Goal: Transaction & Acquisition: Book appointment/travel/reservation

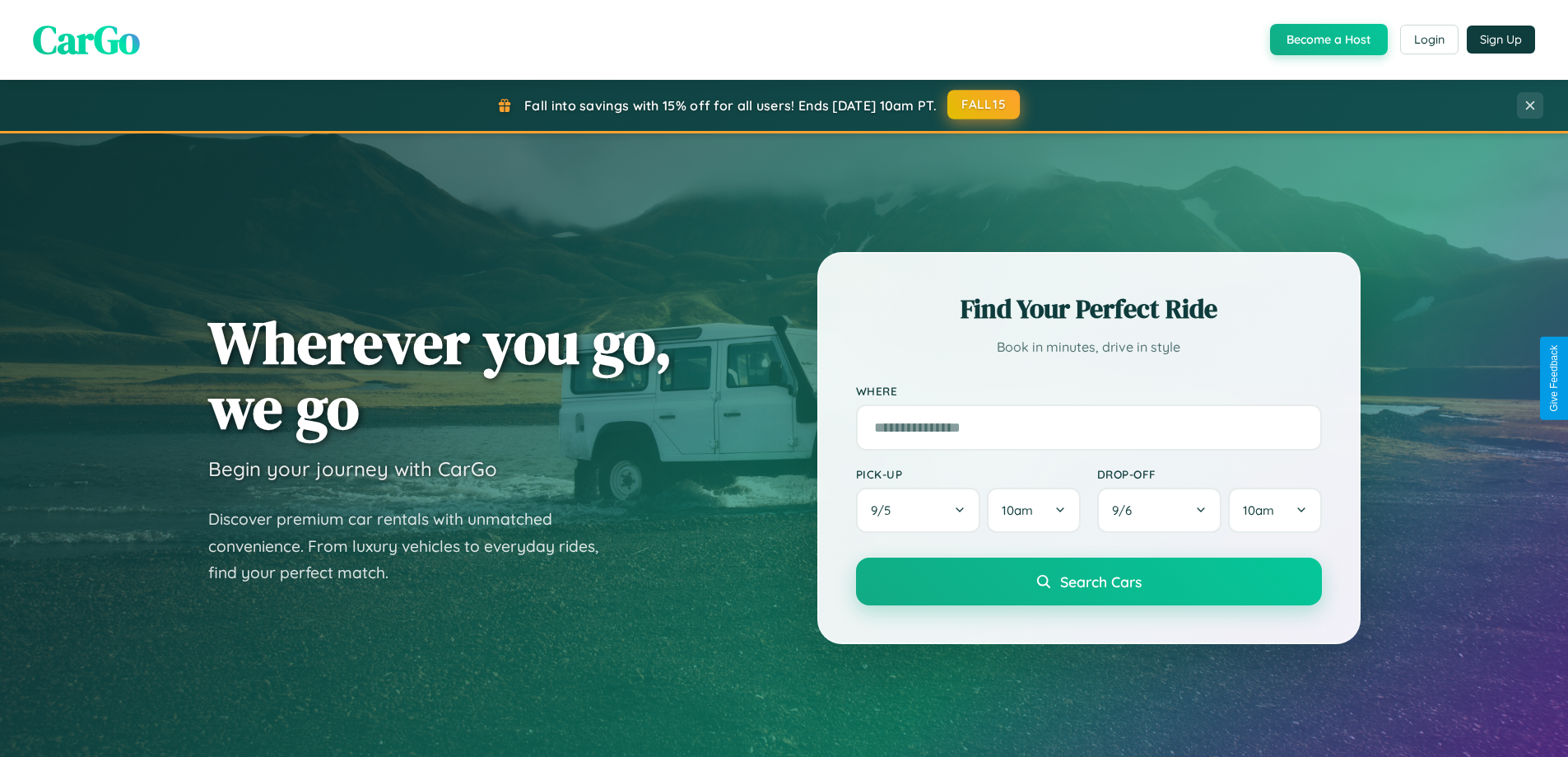
click at [985, 104] on button "FALL15" at bounding box center [983, 104] width 72 height 30
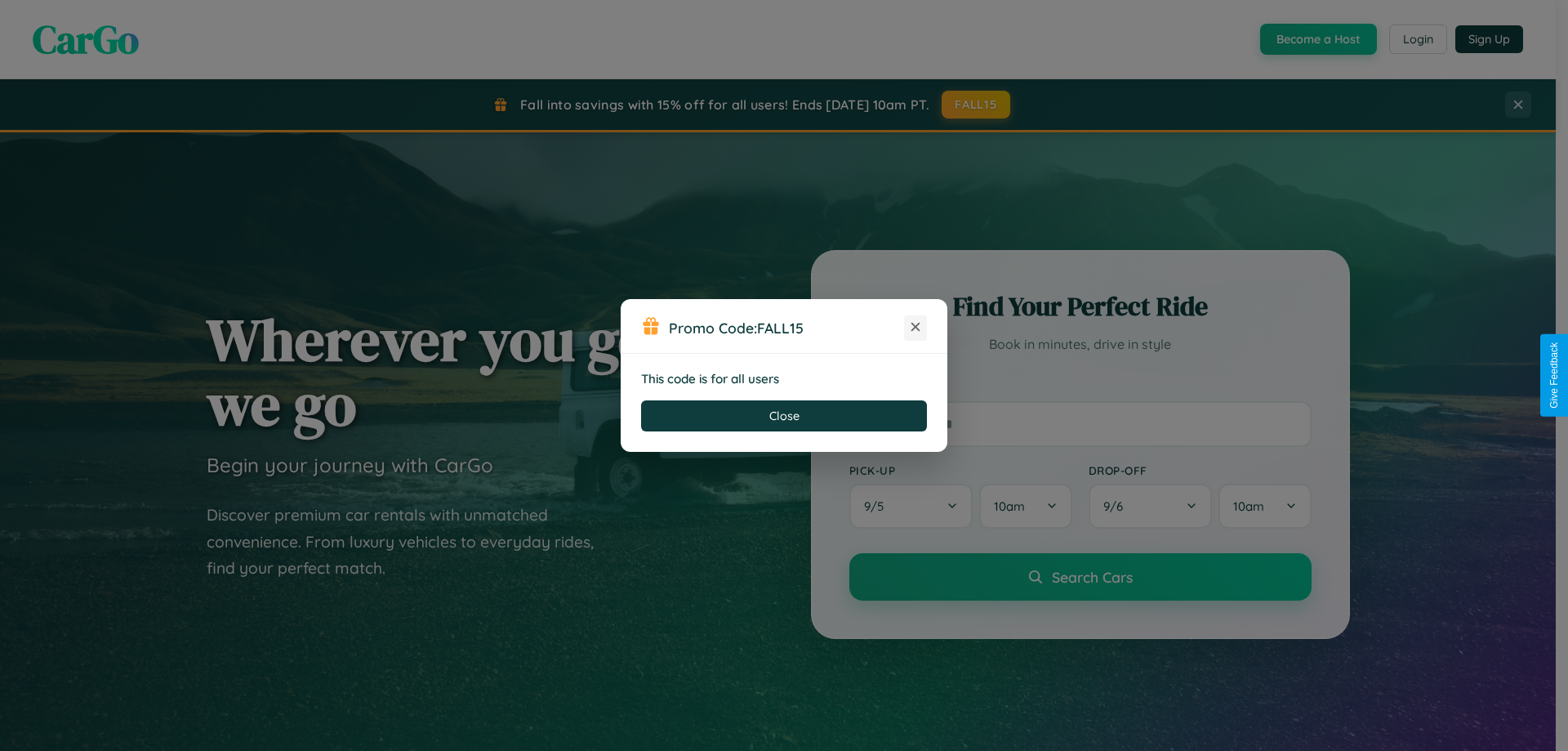
click at [915, 328] on icon at bounding box center [915, 327] width 17 height 17
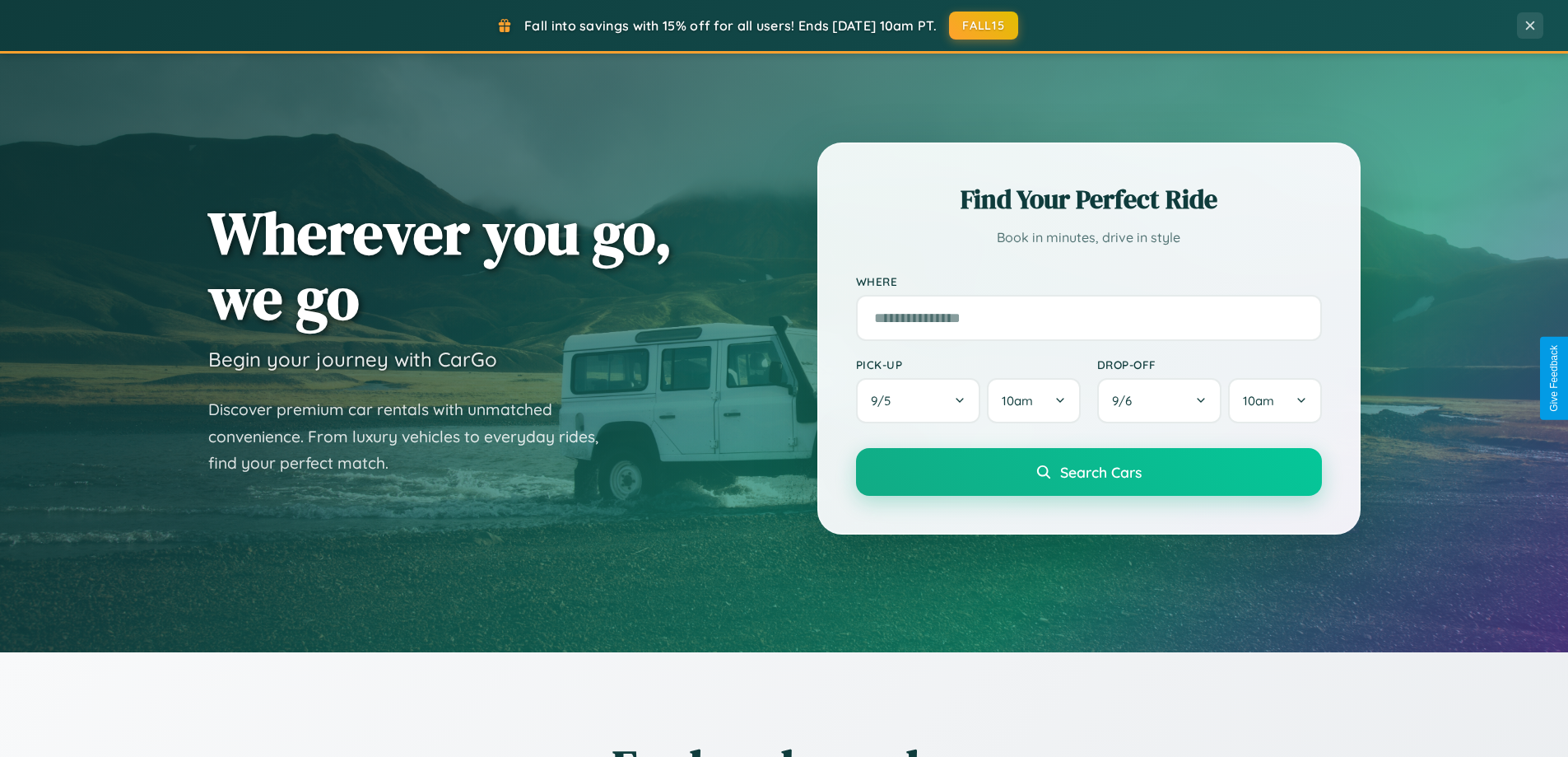
scroll to position [710, 0]
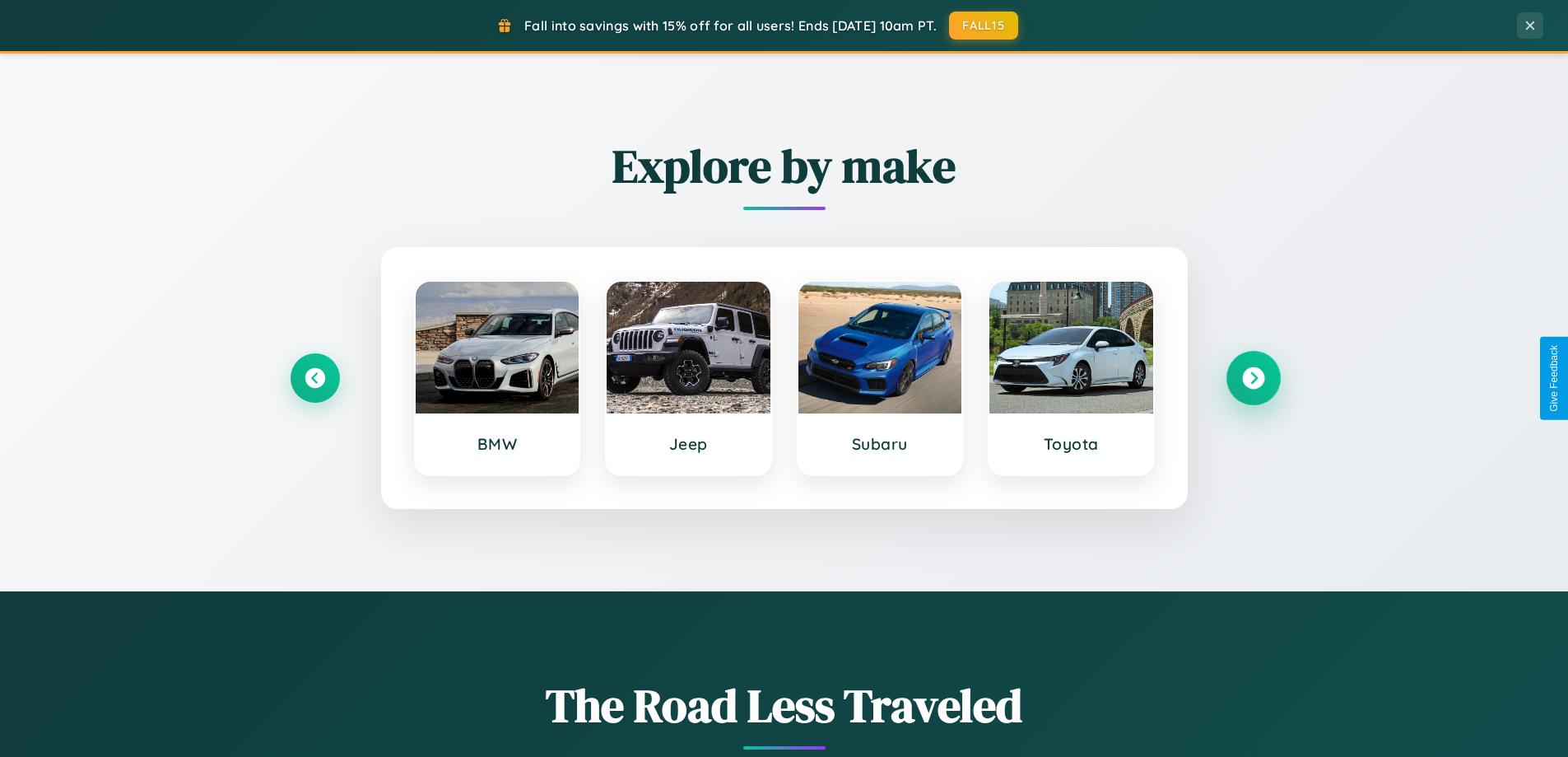
click at [1253, 378] on icon at bounding box center [1253, 378] width 23 height 23
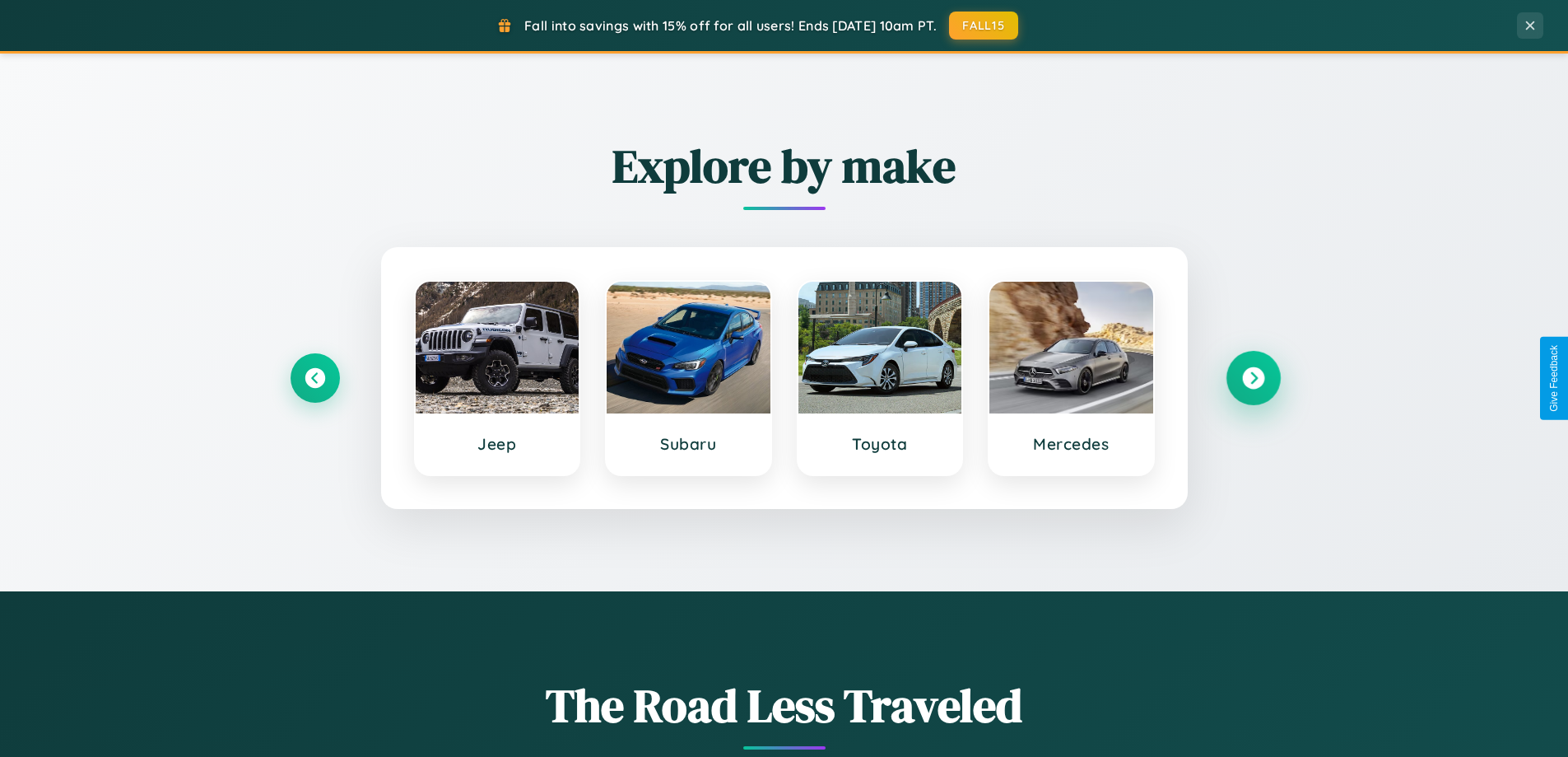
click at [1253, 378] on icon at bounding box center [1253, 378] width 23 height 23
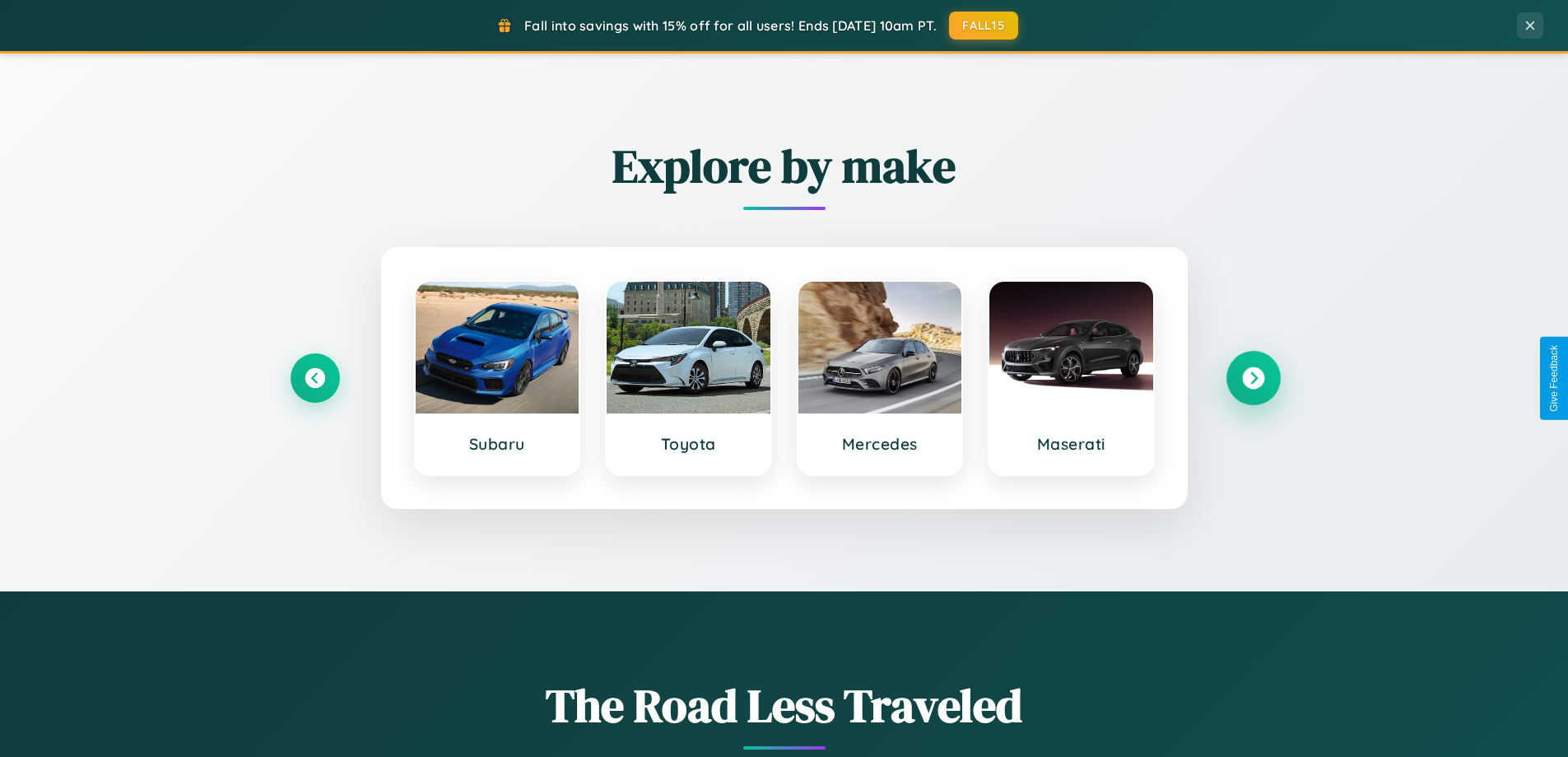
click at [1253, 378] on icon at bounding box center [1253, 378] width 23 height 23
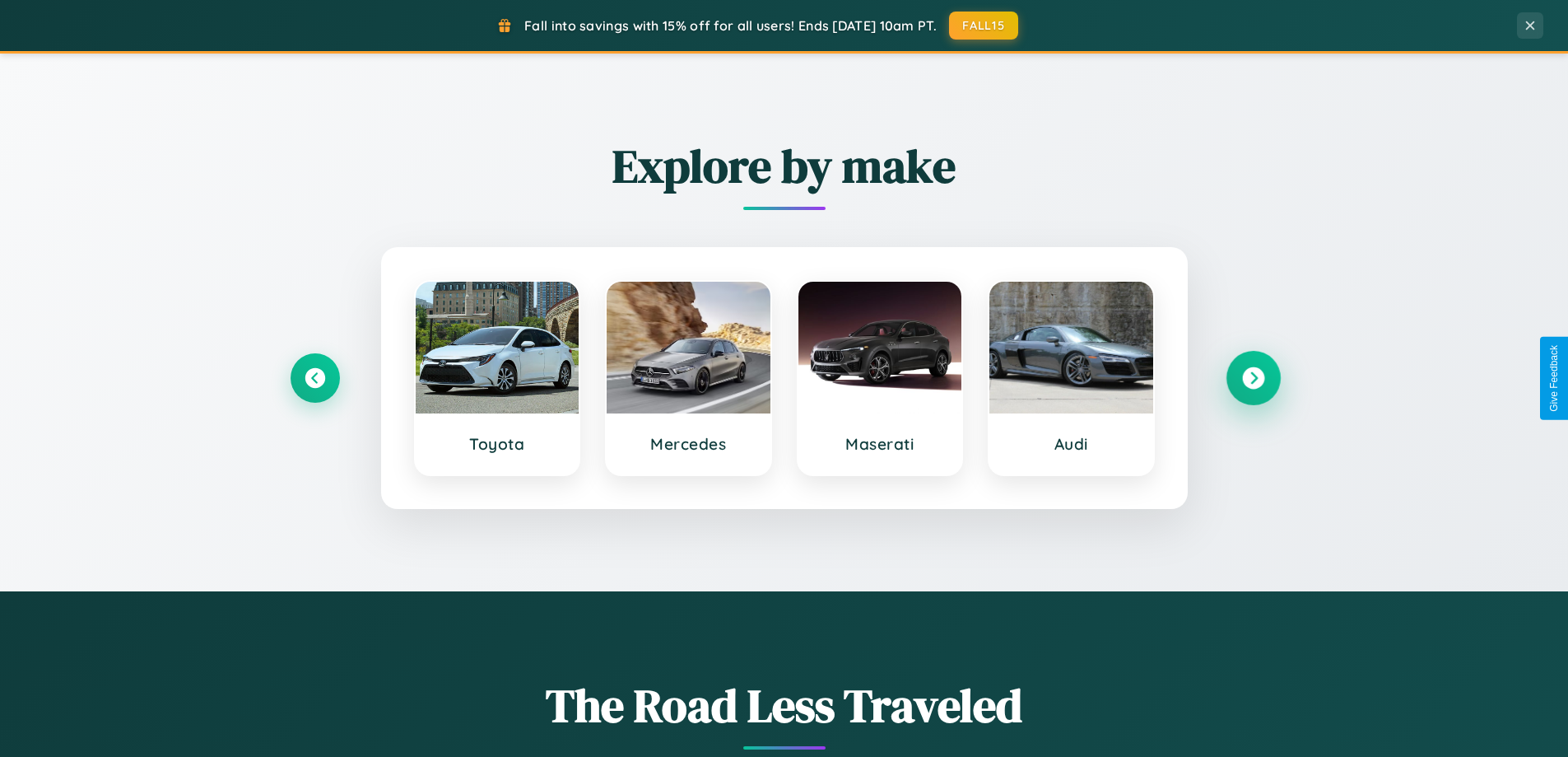
click at [1253, 378] on icon at bounding box center [1253, 378] width 23 height 23
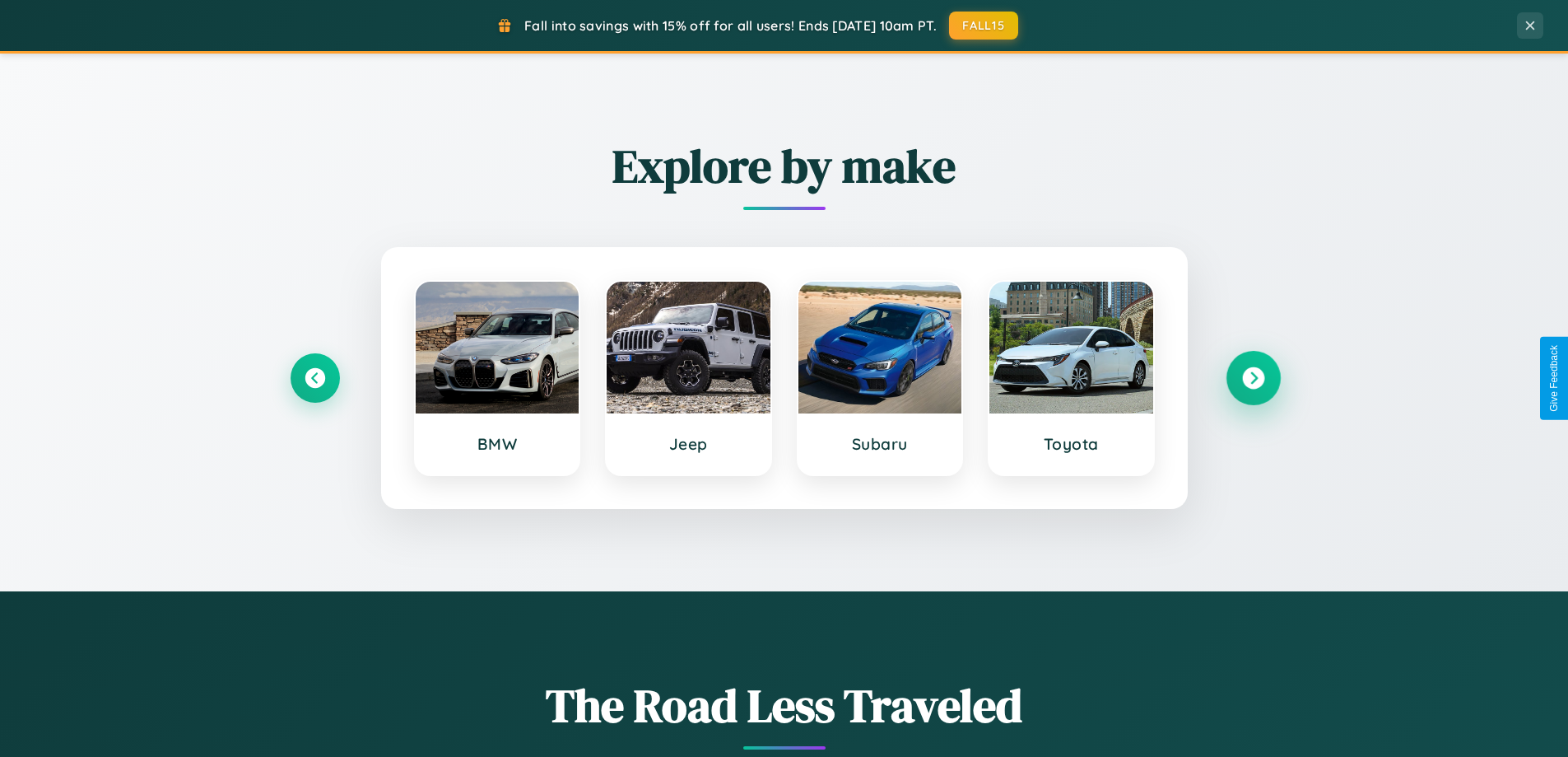
click at [1253, 378] on icon at bounding box center [1253, 378] width 23 height 23
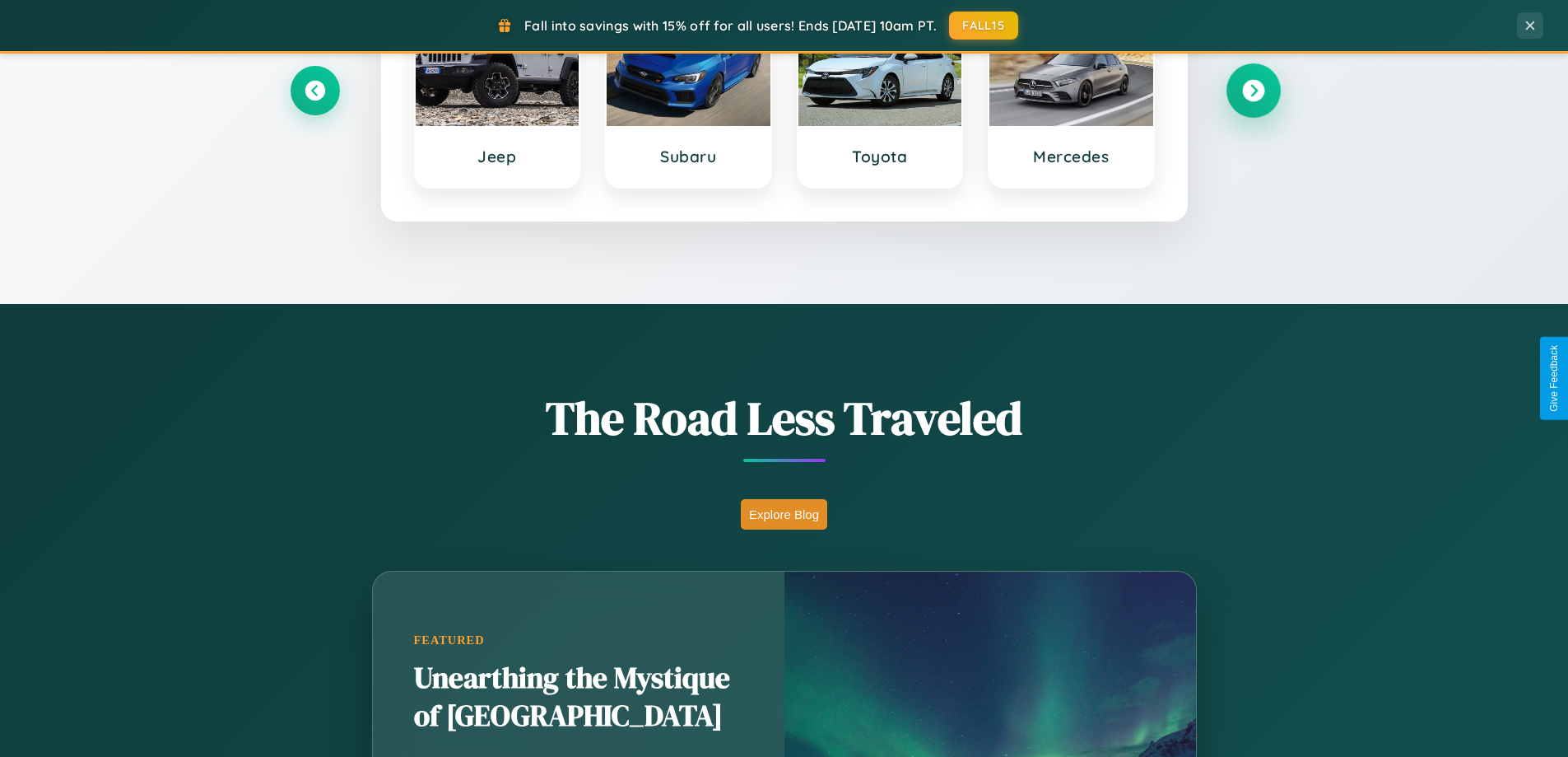
scroll to position [3168, 0]
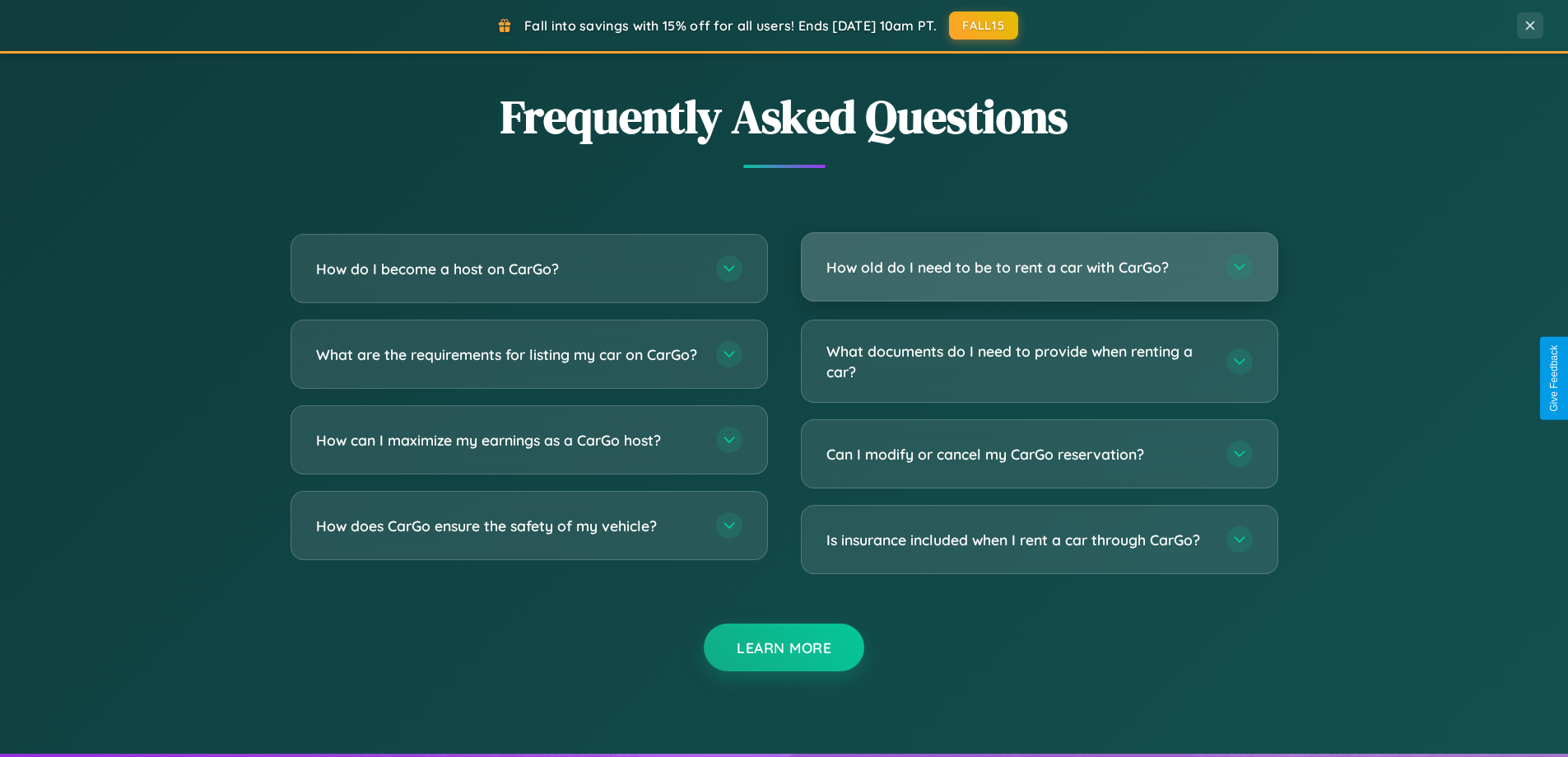
click at [1039, 267] on h3 "How old do I need to be to rent a car with CarGo?" at bounding box center [1018, 267] width 383 height 21
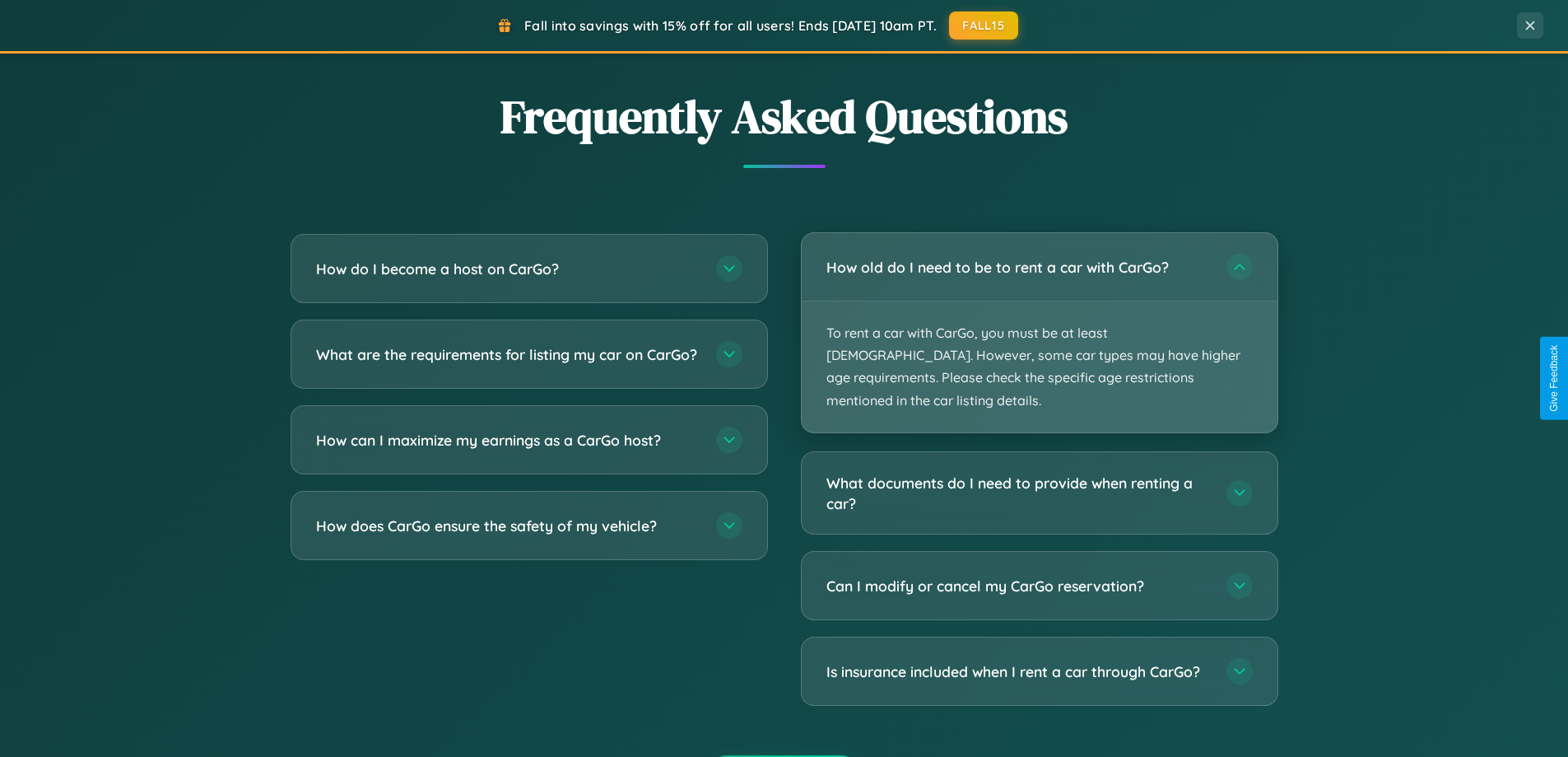
click at [1039, 321] on p "To rent a car with CarGo, you must be at least [DEMOGRAPHIC_DATA]. However, som…" at bounding box center [1039, 367] width 476 height 131
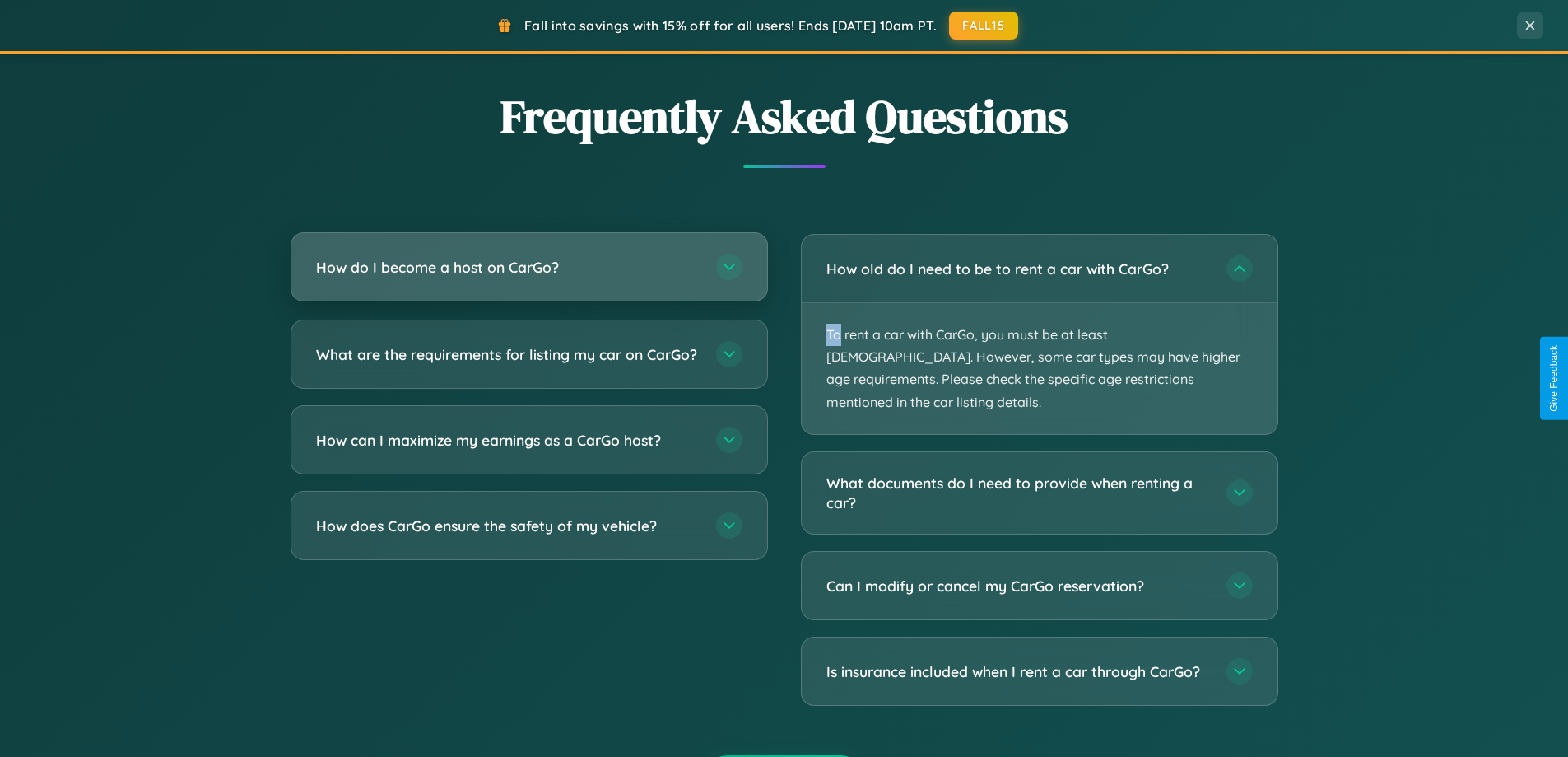
click at [528, 267] on h3 "How do I become a host on CarGo?" at bounding box center [508, 267] width 383 height 21
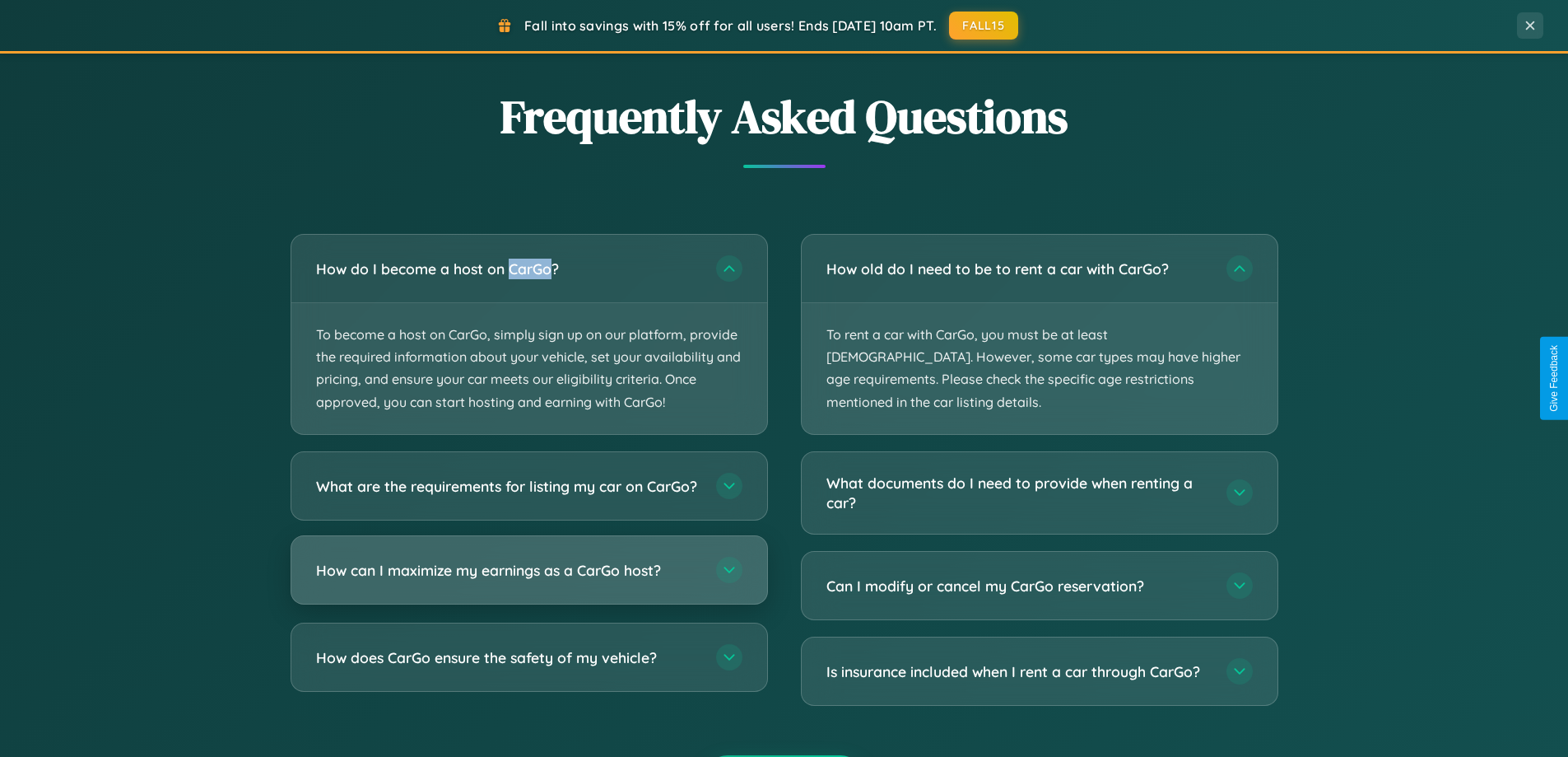
click at [528, 580] on h3 "How can I maximize my earnings as a CarGo host?" at bounding box center [508, 569] width 383 height 21
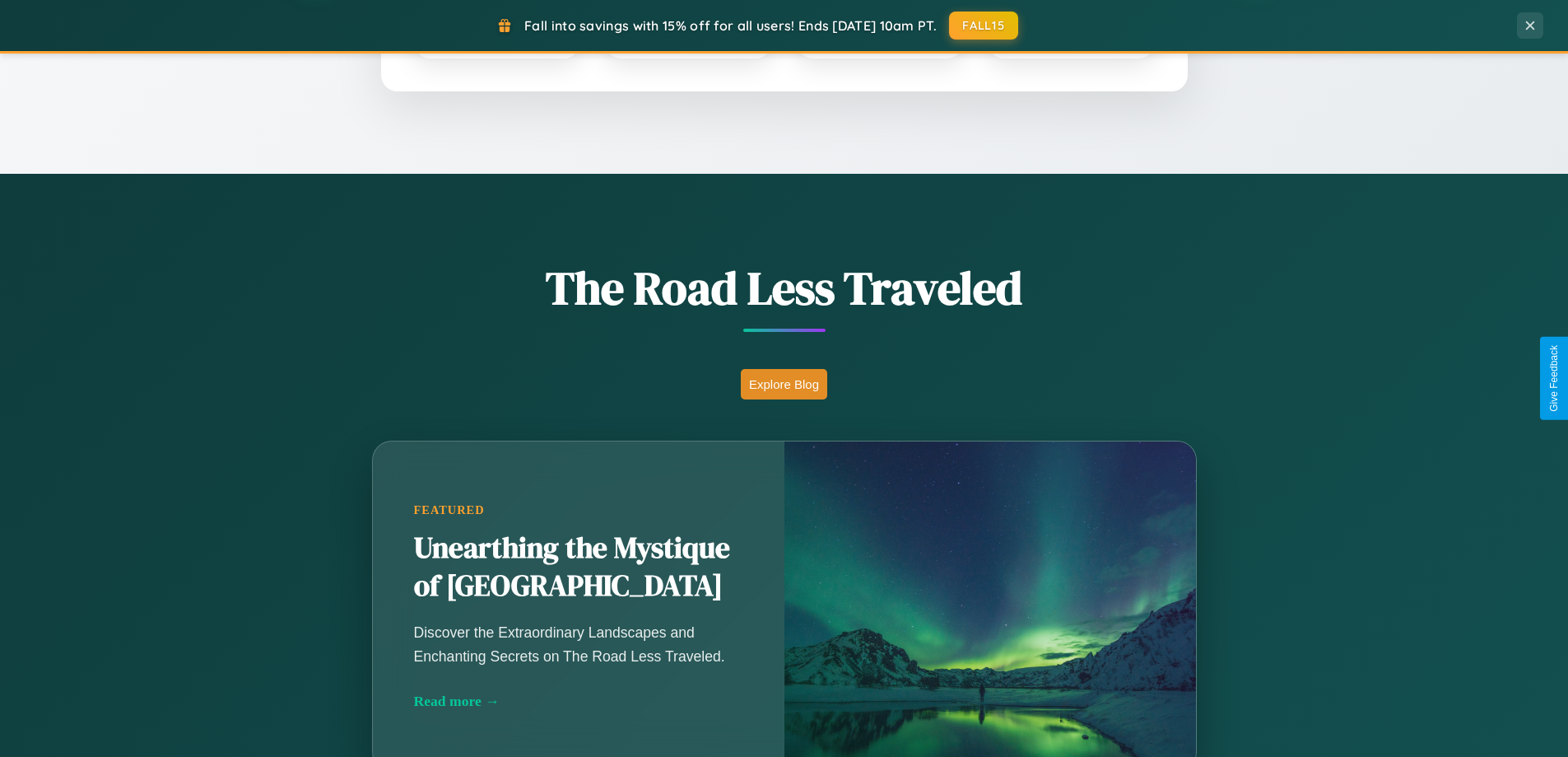
scroll to position [710, 0]
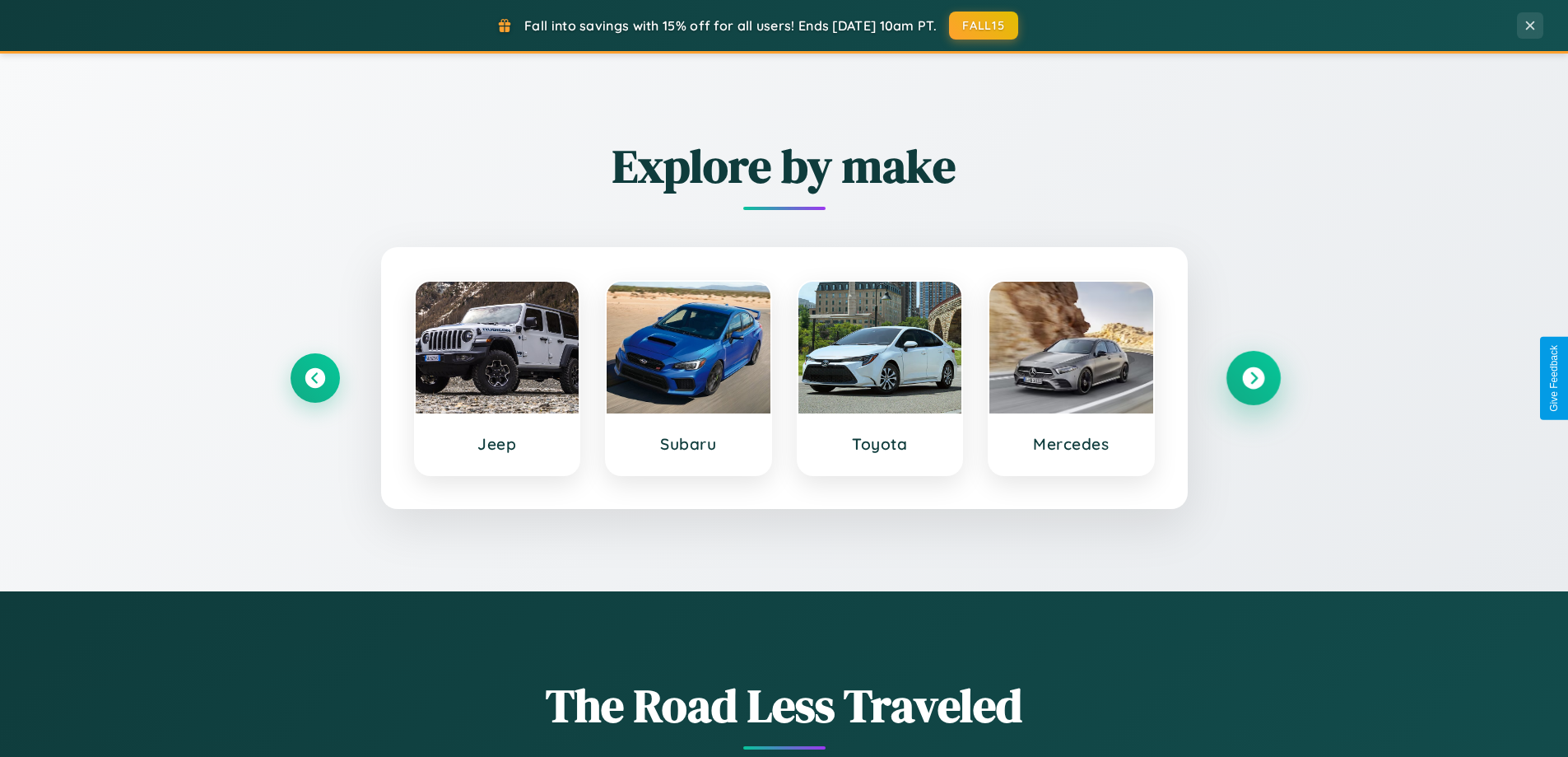
click at [1253, 378] on icon at bounding box center [1253, 378] width 23 height 23
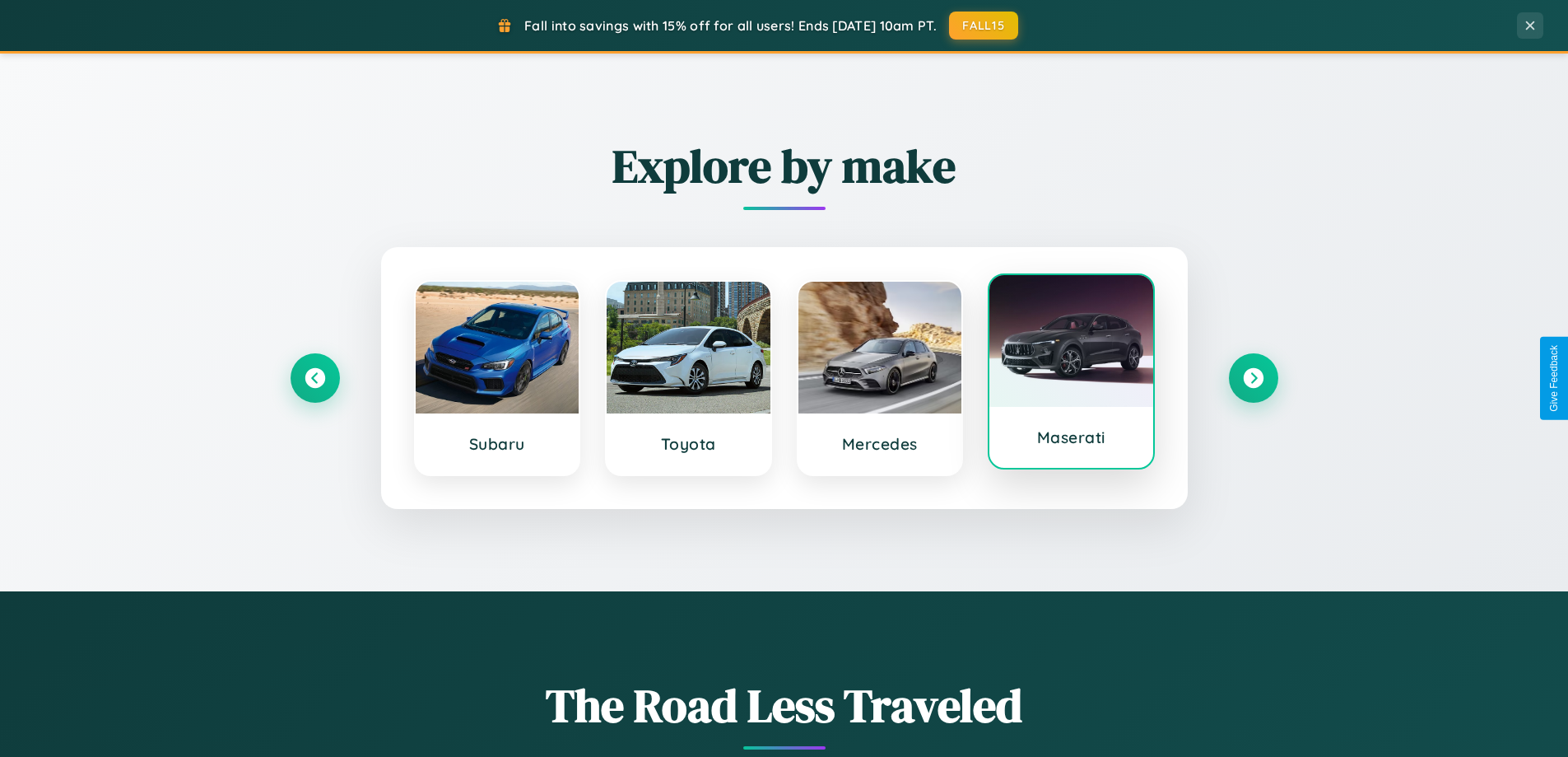
click at [1071, 375] on div at bounding box center [1071, 341] width 164 height 132
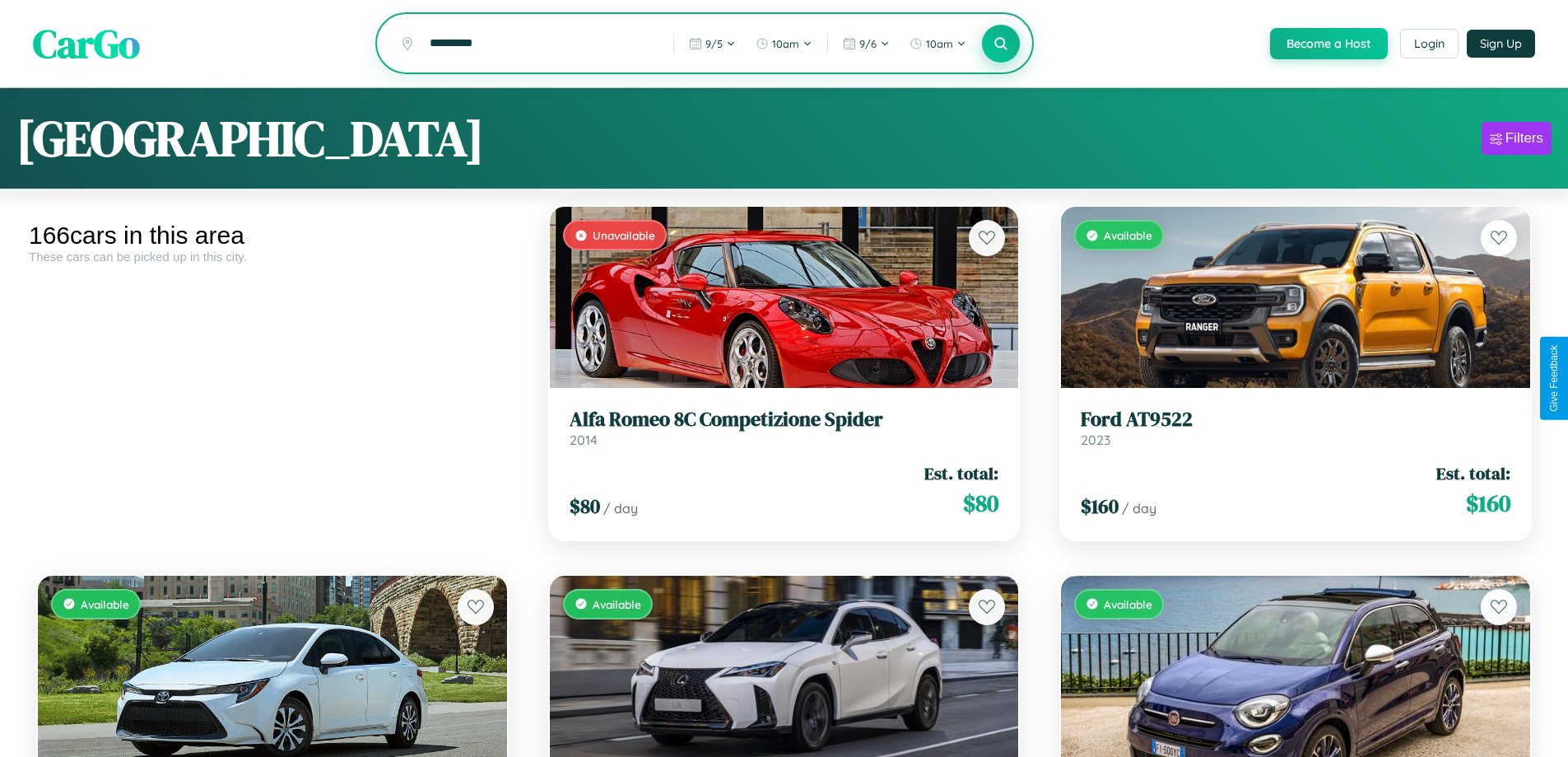
click at [1000, 44] on icon at bounding box center [1001, 43] width 16 height 16
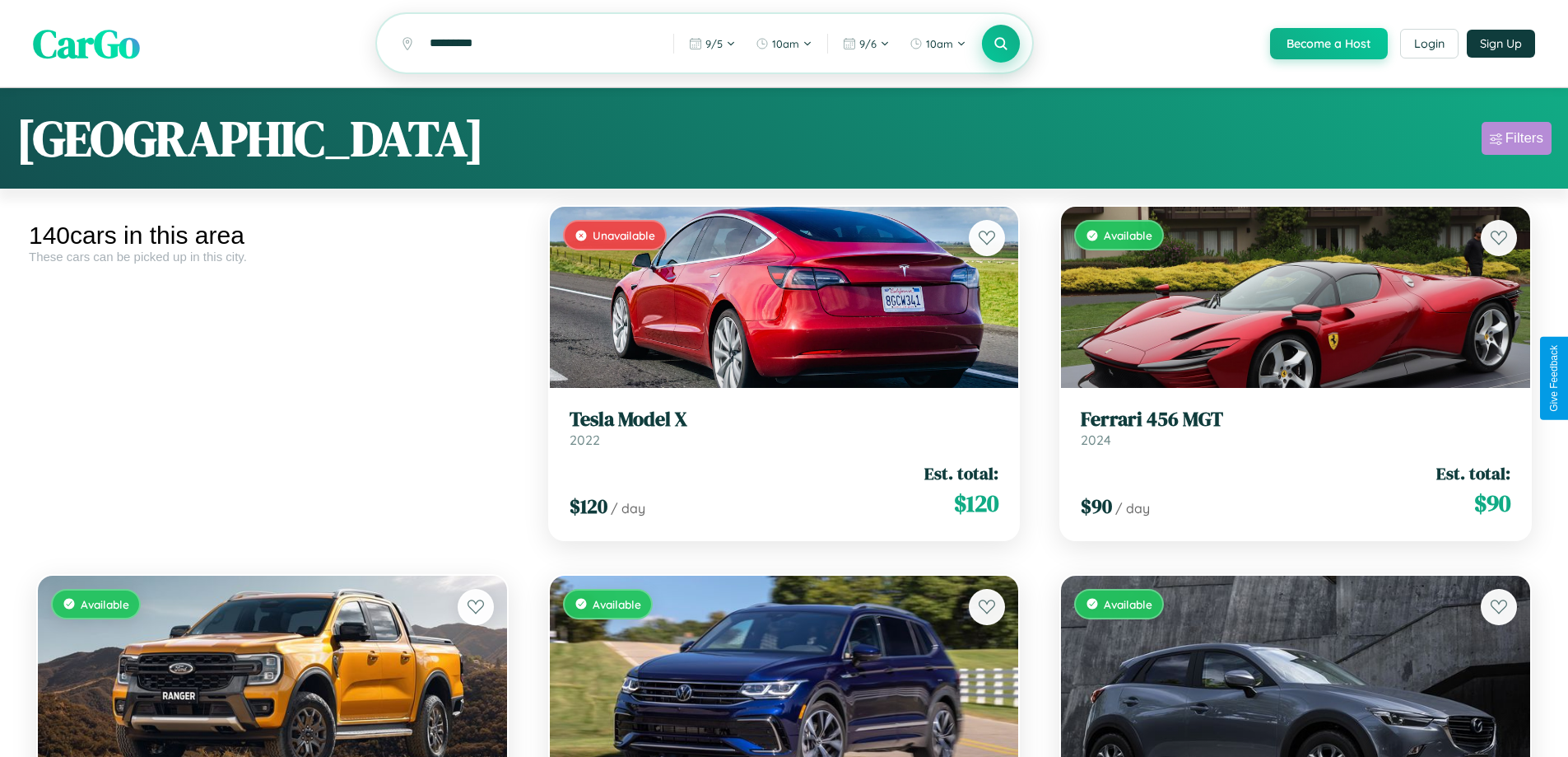
click at [1516, 141] on div "Filters" at bounding box center [1525, 138] width 37 height 17
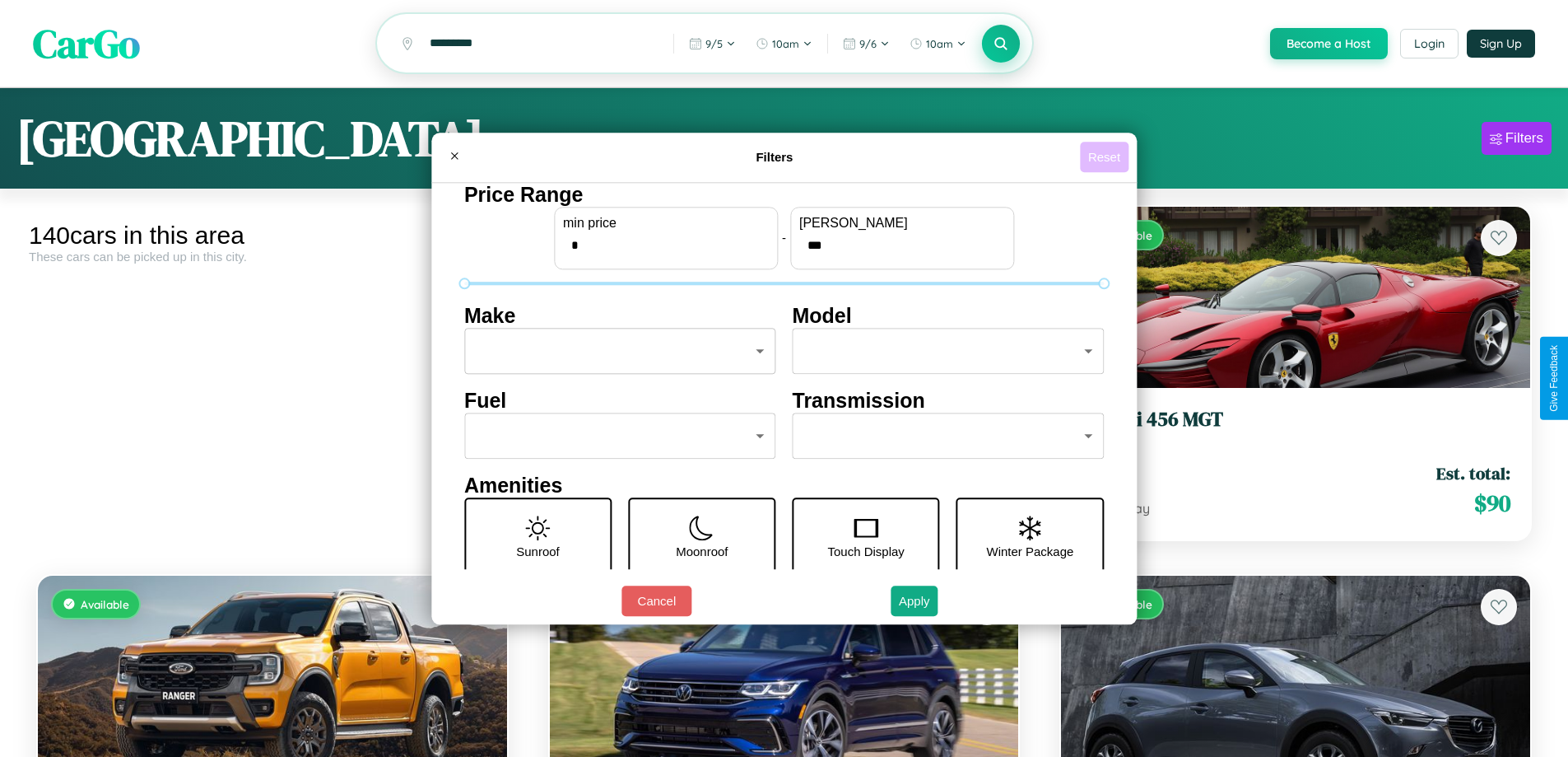
click at [1106, 157] on button "Reset" at bounding box center [1104, 157] width 48 height 31
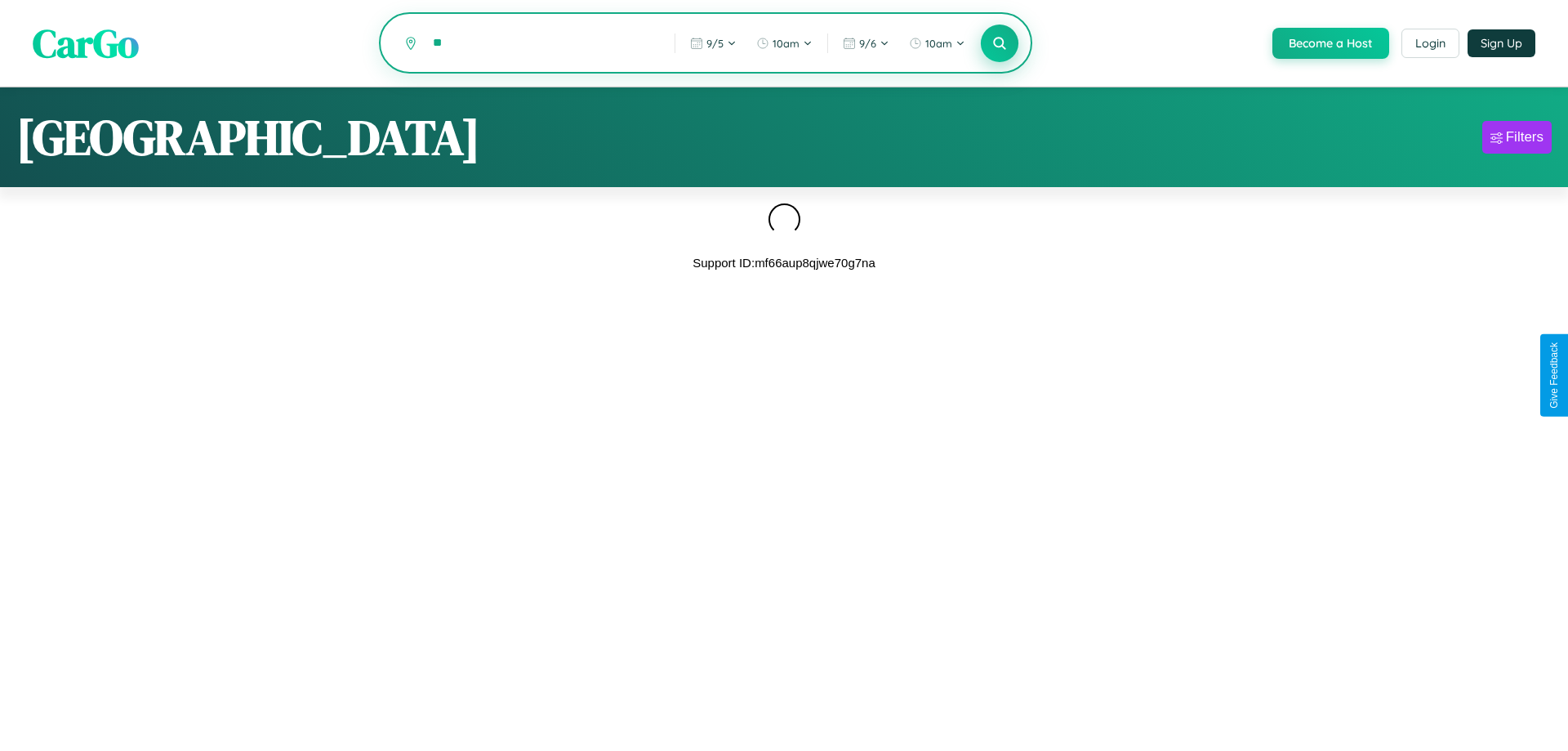
type input "*"
type input "********"
click at [998, 43] on icon at bounding box center [999, 43] width 16 height 16
